Goal: Task Accomplishment & Management: Use online tool/utility

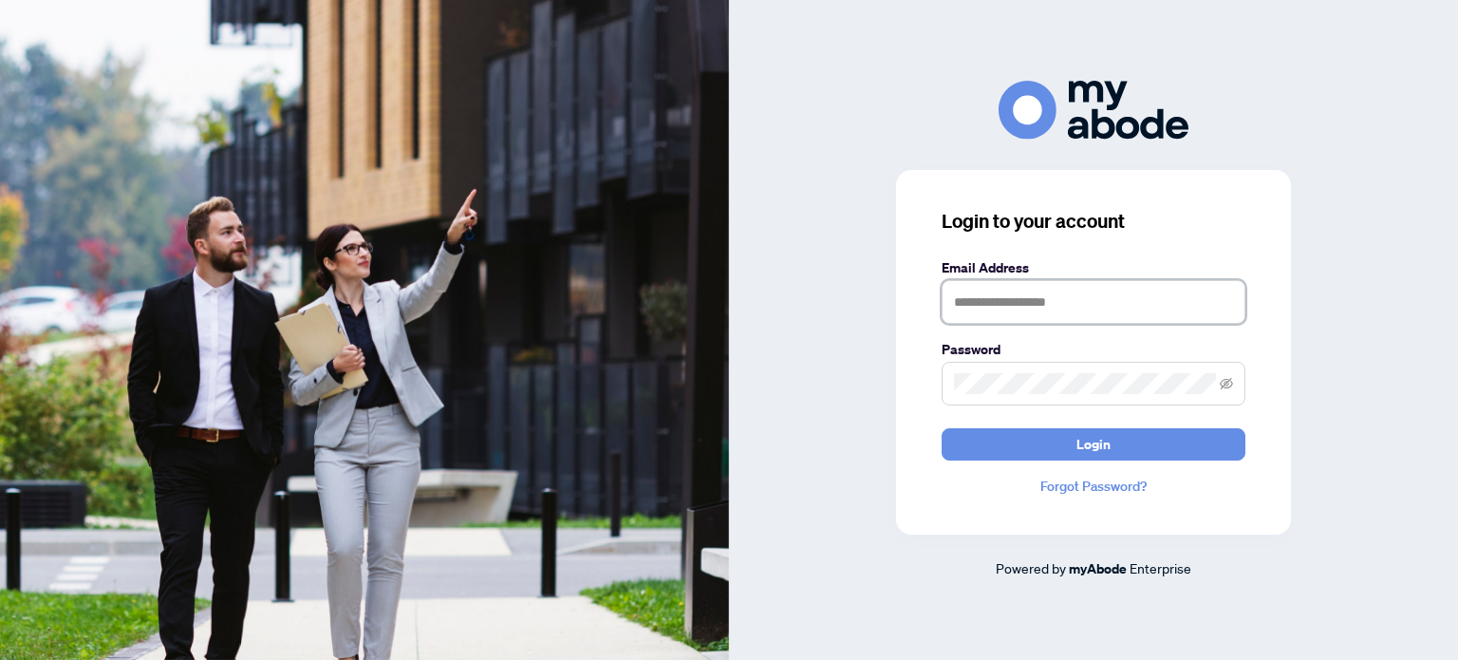
click at [1006, 306] on input "text" at bounding box center [1093, 302] width 304 height 44
type input "**********"
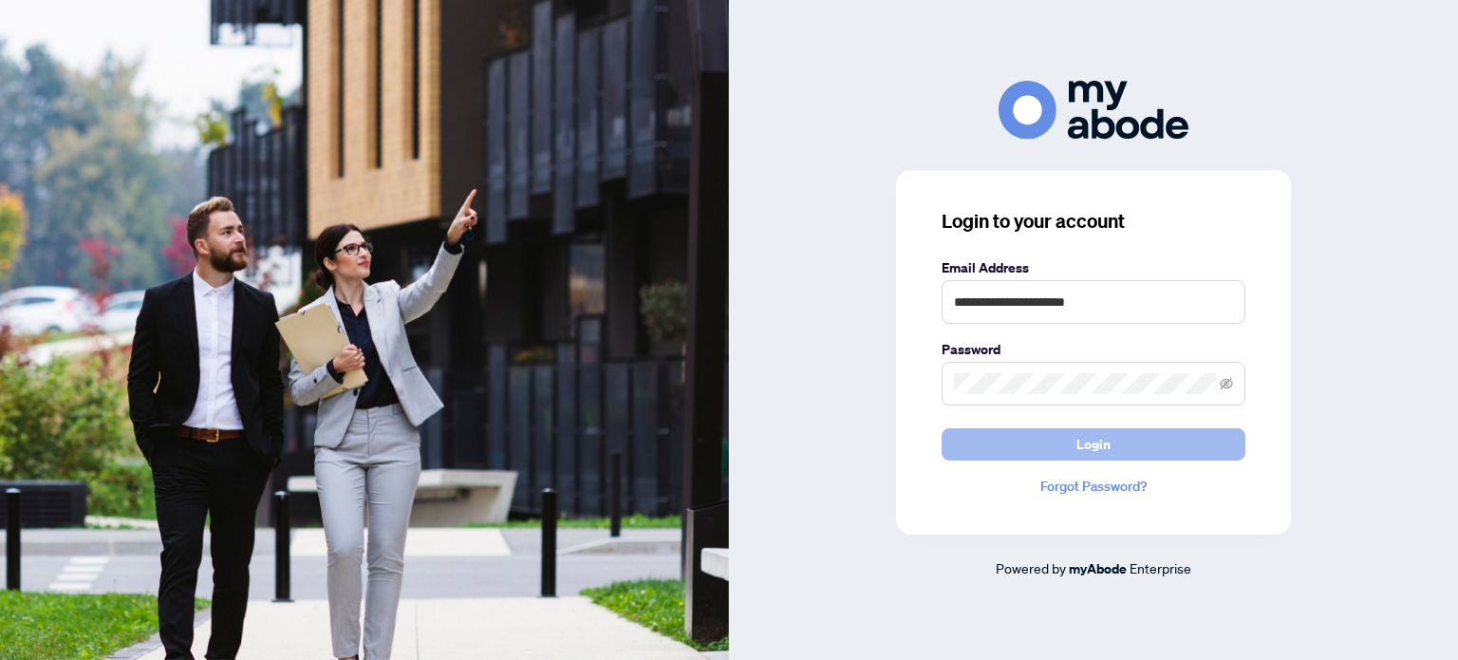
click at [969, 448] on button "Login" at bounding box center [1093, 444] width 304 height 32
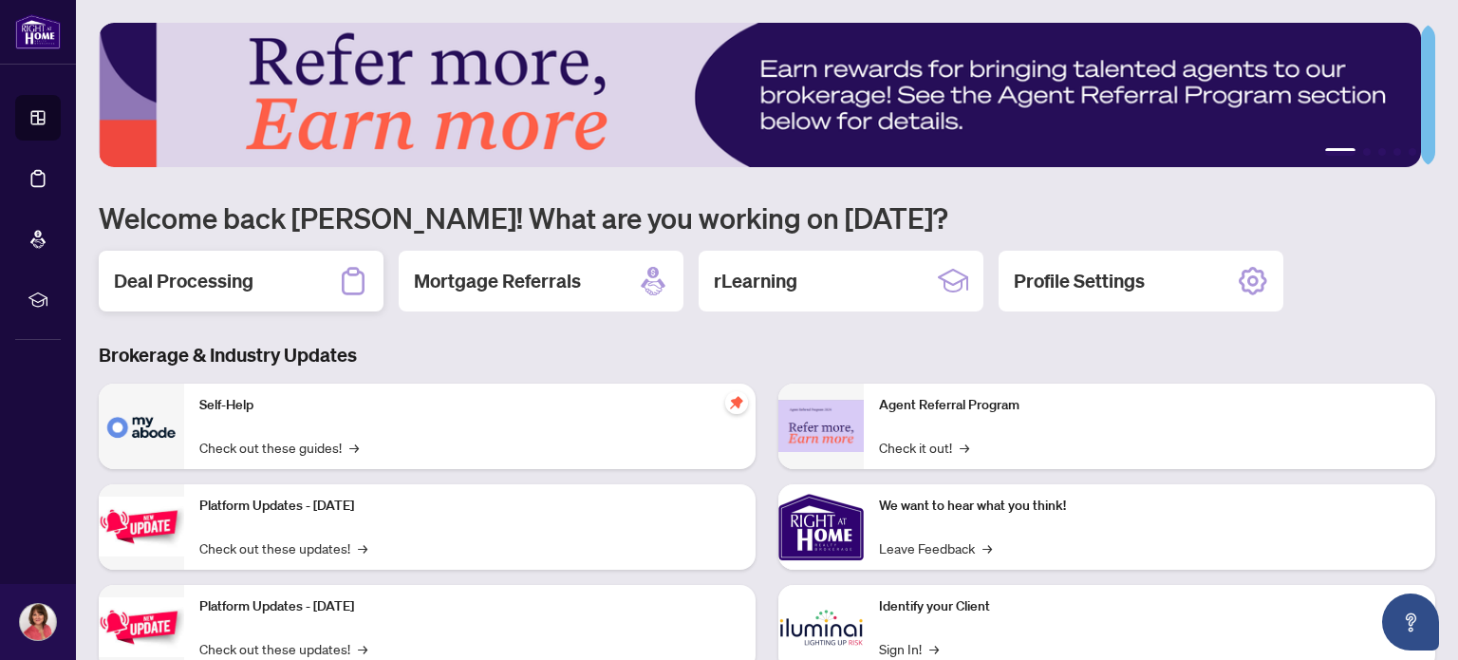
click at [233, 283] on h2 "Deal Processing" at bounding box center [183, 281] width 139 height 27
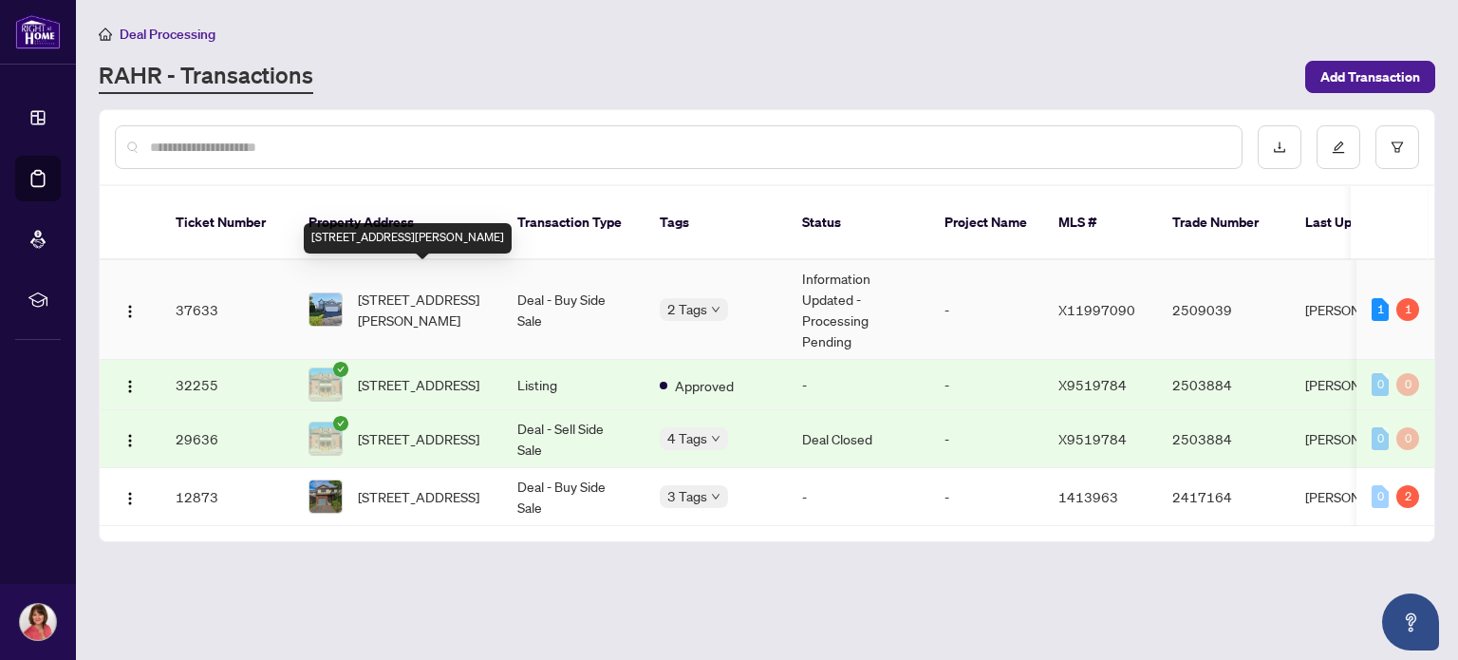
click at [418, 288] on span "[STREET_ADDRESS][PERSON_NAME]" at bounding box center [422, 309] width 129 height 42
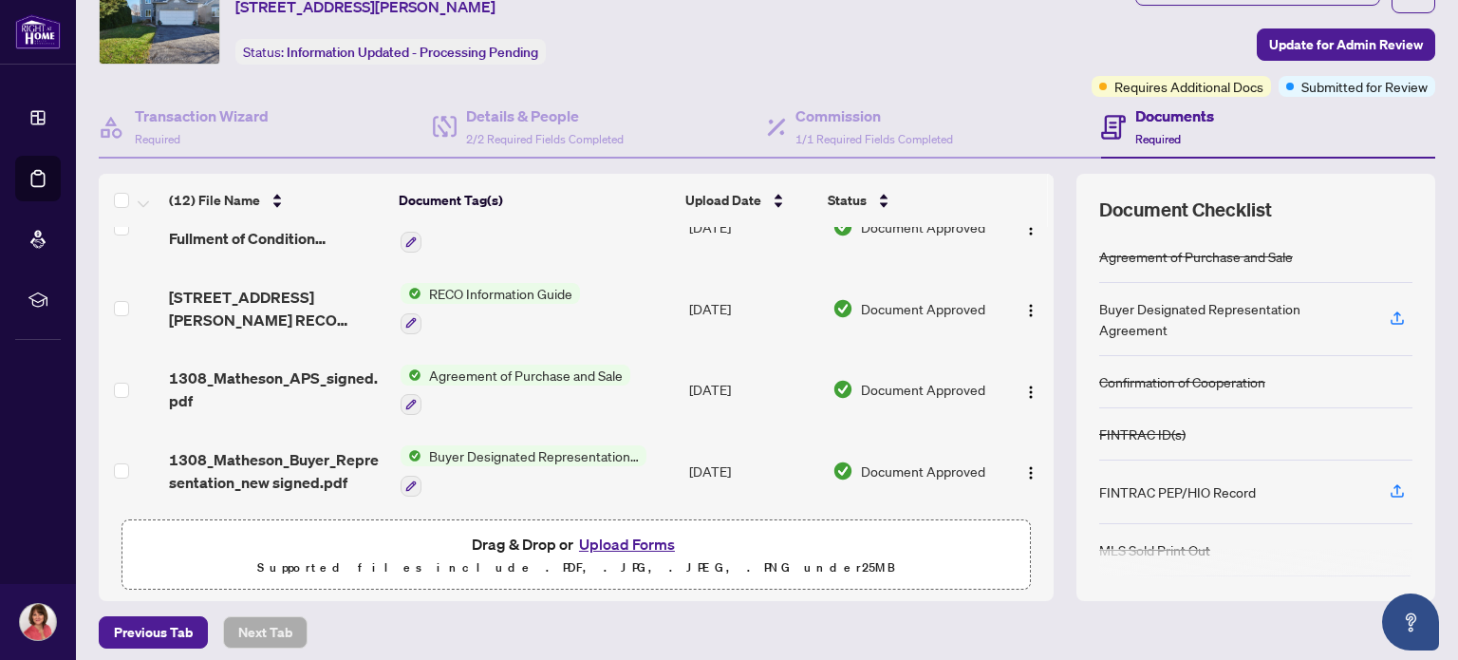
scroll to position [161, 0]
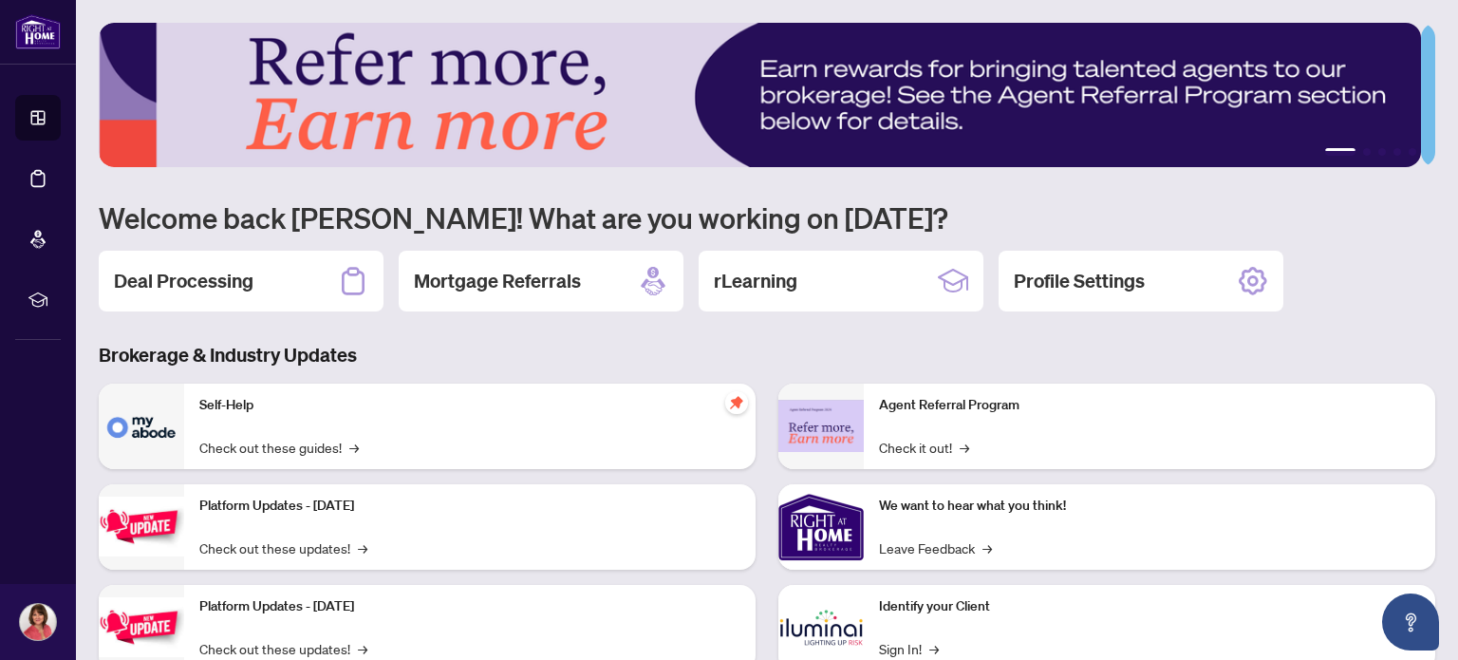
scroll to position [159, 0]
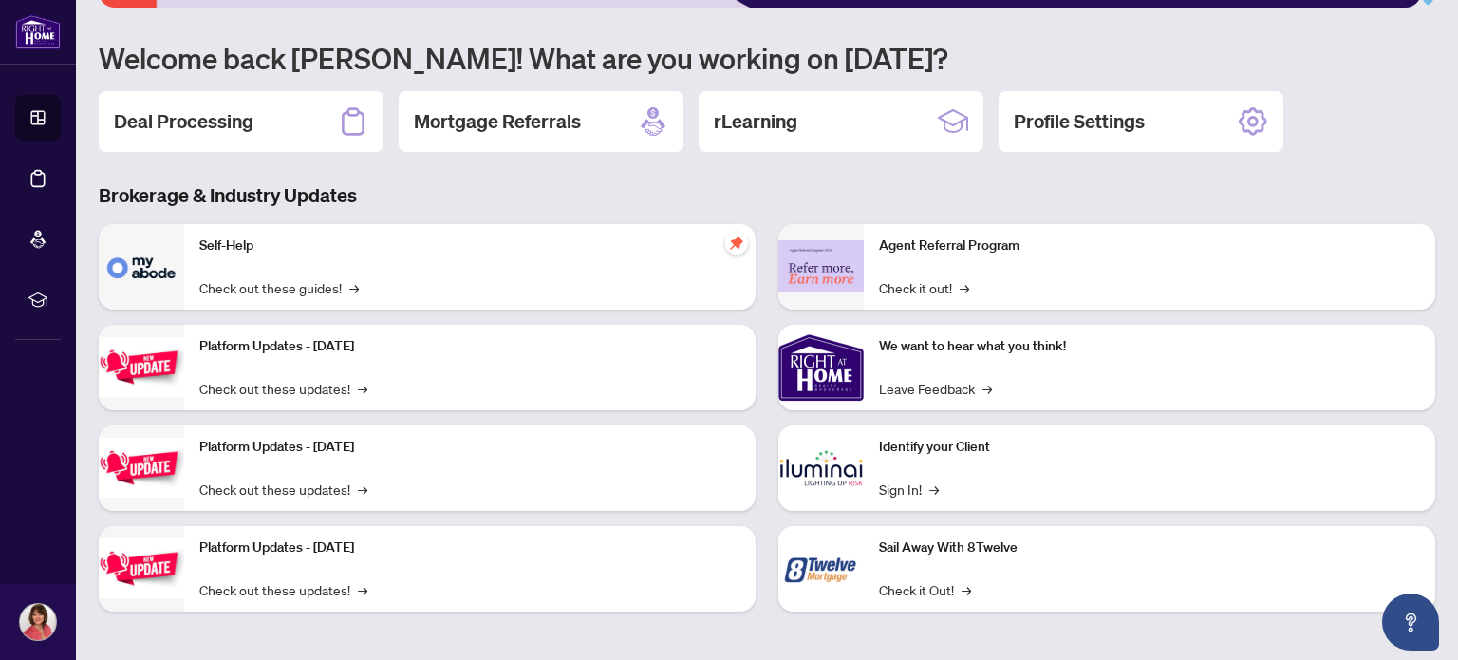
click at [160, 366] on img at bounding box center [141, 367] width 85 height 60
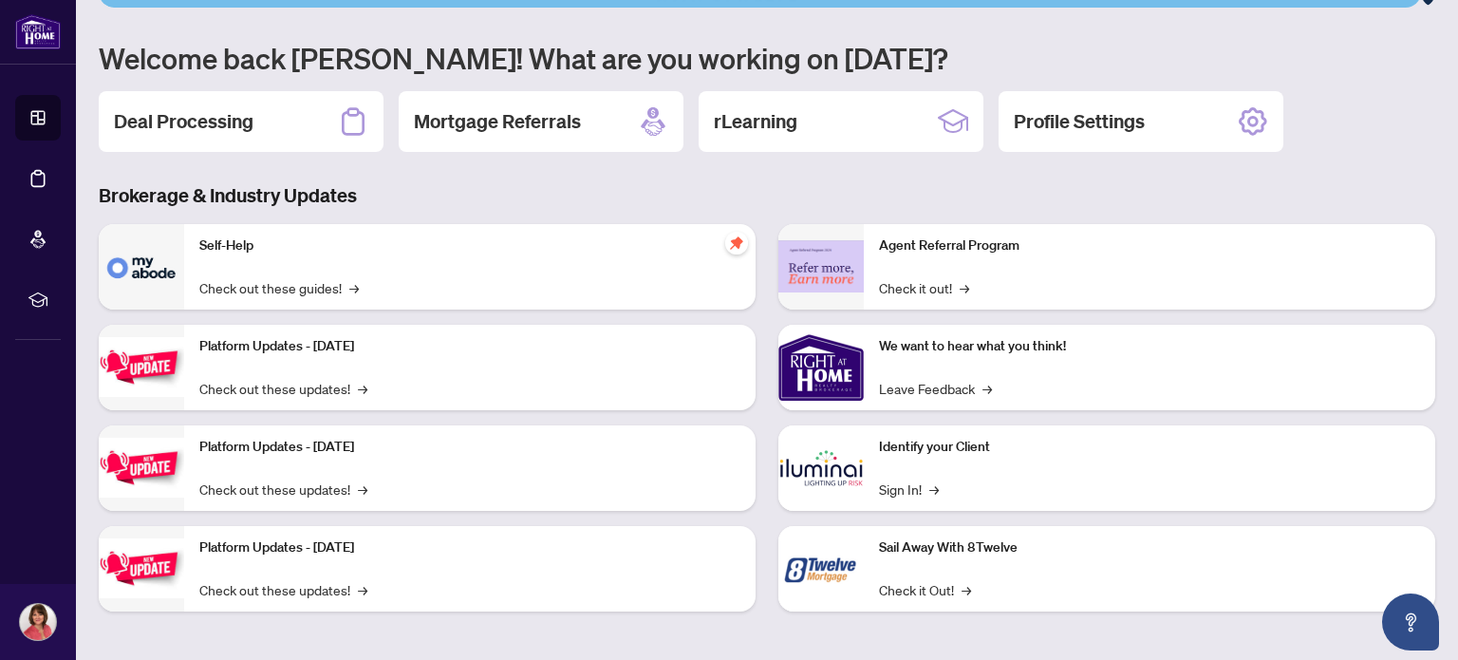
click at [521, 363] on div "Platform Updates - July 21, 2025 Check out these updates! →" at bounding box center [469, 367] width 571 height 85
click at [216, 450] on p "Platform Updates - [DATE]" at bounding box center [469, 447] width 541 height 21
click at [194, 543] on div "Platform Updates - June 23, 2025 Check out these updates! →" at bounding box center [469, 568] width 571 height 85
